Goal: Task Accomplishment & Management: Complete application form

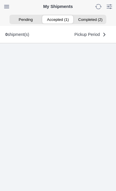
click at [59, 19] on ion-segment-button "Accepted (1)" at bounding box center [58, 19] width 32 height 8
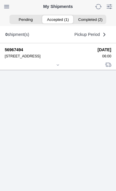
click at [60, 67] on icon at bounding box center [58, 65] width 4 height 4
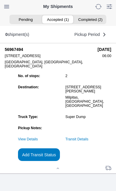
scroll to position [57, 0]
click at [0, 0] on slot "Add Transit Status" at bounding box center [0, 0] width 0 height 0
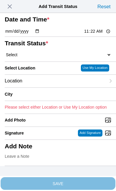
click at [95, 34] on input "11:22" at bounding box center [97, 31] width 28 height 6
type input "08:05"
click at [38, 57] on select "Select Arrive at Drop Off Arrive at Pickup Break Start Break Stop Depart Drop O…" at bounding box center [58, 54] width 106 height 5
select select "DPTDLVLOC"
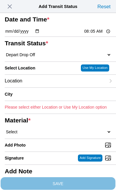
click at [46, 87] on div "Location" at bounding box center [55, 81] width 101 height 13
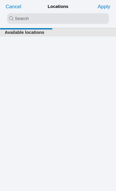
click at [29, 16] on input "search text" at bounding box center [58, 18] width 102 height 11
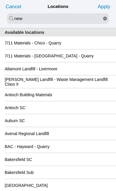
type input "new"
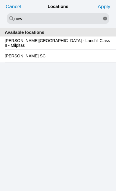
click at [0, 0] on slot "[PERSON_NAME][GEOGRAPHIC_DATA] - Landfill Class II - Milpitas" at bounding box center [0, 0] width 0 height 0
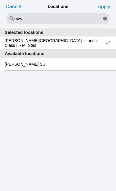
click at [104, 0] on div "Cancel Locations Apply" at bounding box center [57, 6] width 111 height 13
click at [0, 0] on slot "Apply" at bounding box center [0, 0] width 0 height 0
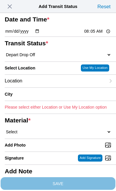
type input "Milpitas"
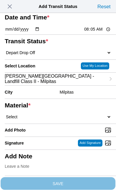
scroll to position [52, 0]
click at [57, 118] on select "Select 1" x 3" Rock 1" x 4" Rock 2" x 4" Rock Asphalt Cold Patch Backfill Spec …" at bounding box center [58, 116] width 106 height 5
select select "708654"
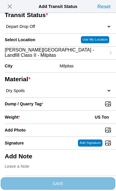
click at [85, 107] on input "Dump / Quarry Tag *" at bounding box center [60, 104] width 111 height 6
type input "C:\fakepath\image.jpg"
click at [52, 124] on div "Weight * US Ton" at bounding box center [58, 117] width 106 height 13
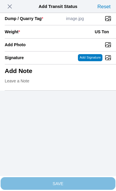
scroll to position [121, 0]
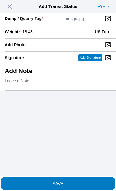
type input "18.48"
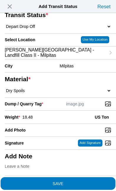
scroll to position [100, 0]
click at [81, 181] on span "SAVE" at bounding box center [58, 183] width 106 height 4
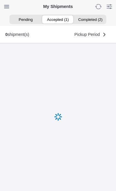
scroll to position [0, 0]
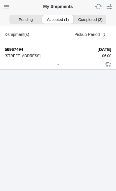
click at [59, 67] on div at bounding box center [58, 65] width 106 height 4
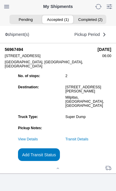
scroll to position [53, 0]
click at [0, 0] on slot "Add Transit Status" at bounding box center [0, 0] width 0 height 0
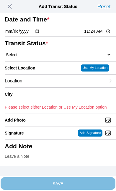
click at [95, 34] on input "11:24" at bounding box center [97, 31] width 28 height 6
type input "09:10"
click at [44, 57] on select "Select Arrive at Drop Off Arrive at Pickup Break Start Break Stop Depart Drop O…" at bounding box center [58, 54] width 106 height 5
select select "DPTPULOC"
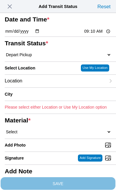
click at [51, 87] on div "Location" at bounding box center [55, 81] width 101 height 13
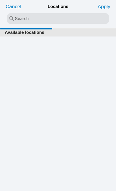
click at [23, 16] on input "search text" at bounding box center [58, 18] width 102 height 11
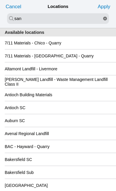
type input "san"
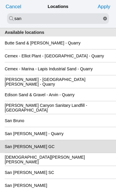
click at [72, 153] on div "San [PERSON_NAME] GC" at bounding box center [58, 146] width 106 height 13
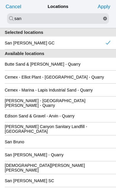
click at [0, 0] on slot "Apply" at bounding box center [0, 0] width 0 height 0
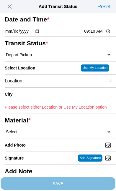
type input "[GEOGRAPHIC_DATA][PERSON_NAME]"
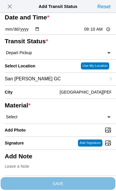
scroll to position [64, 0]
click at [49, 114] on select "Select 1" x 3" Rock 1" x 4" Rock 2" x 4" Rock Asphalt Cold Patch Backfill Spec …" at bounding box center [58, 116] width 106 height 5
select select "708654"
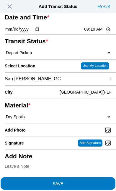
click at [88, 181] on span "SAVE" at bounding box center [58, 183] width 106 height 4
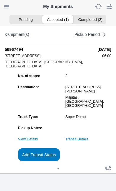
scroll to position [0, 0]
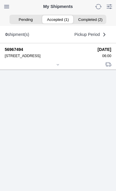
click at [58, 67] on div at bounding box center [58, 65] width 106 height 4
